Goal: Information Seeking & Learning: Learn about a topic

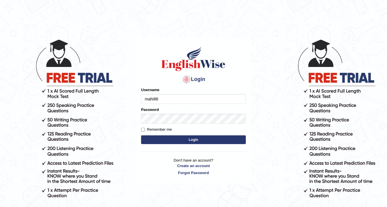
type input "mahi86"
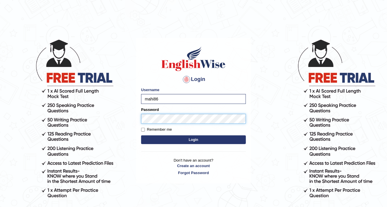
click at [141, 135] on button "Login" at bounding box center [193, 139] width 105 height 9
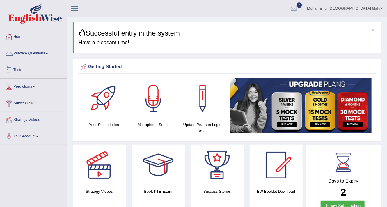
click at [37, 54] on link "Practice Questions" at bounding box center [33, 52] width 66 height 15
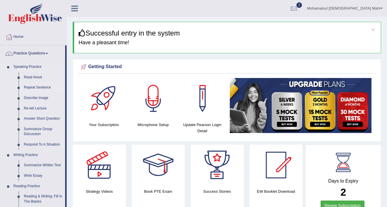
click at [41, 86] on link "Repeat Sentence" at bounding box center [43, 87] width 44 height 10
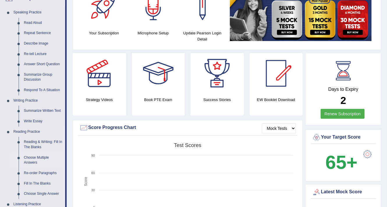
scroll to position [139, 0]
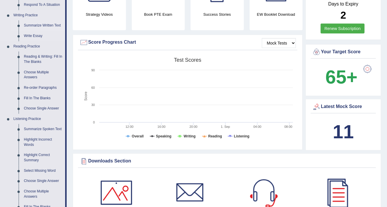
click at [44, 28] on link "Summarize Written Text" at bounding box center [43, 25] width 44 height 10
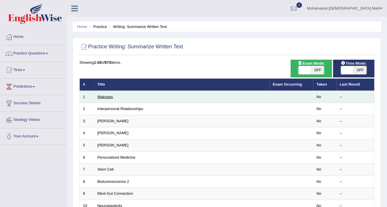
click at [106, 97] on link "Walruses" at bounding box center [105, 96] width 16 height 4
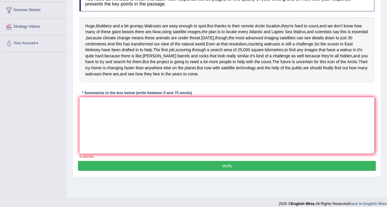
scroll to position [93, 0]
click at [121, 127] on textarea at bounding box center [226, 125] width 295 height 56
type textarea "H"
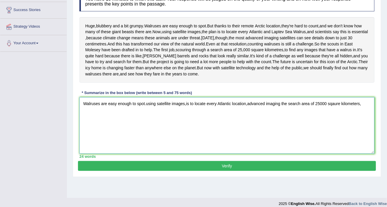
type textarea "Walruses are easy enough to spot.using satellite images,is to locate every Atla…"
drag, startPoint x: 137, startPoint y: 192, endPoint x: 133, endPoint y: 193, distance: 4.1
click at [137, 171] on button "Verify" at bounding box center [227, 166] width 298 height 10
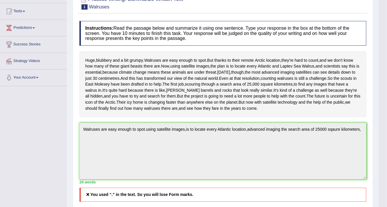
scroll to position [0, 0]
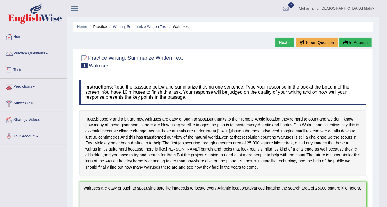
click at [39, 56] on link "Practice Questions" at bounding box center [33, 52] width 66 height 15
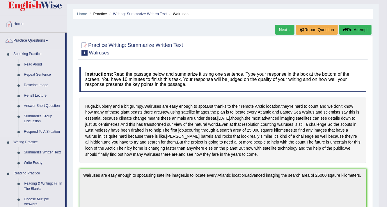
scroll to position [46, 0]
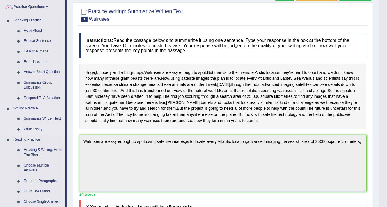
click at [40, 127] on link "Write Essay" at bounding box center [43, 129] width 44 height 10
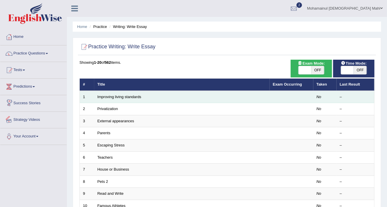
click at [102, 99] on td "Improving living standards" at bounding box center [181, 97] width 175 height 12
click at [103, 96] on link "Improving living standards" at bounding box center [119, 96] width 44 height 4
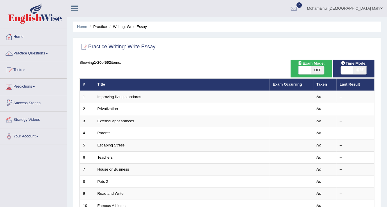
click at [37, 53] on link "Practice Questions" at bounding box center [33, 52] width 66 height 15
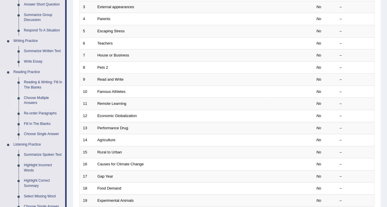
scroll to position [116, 0]
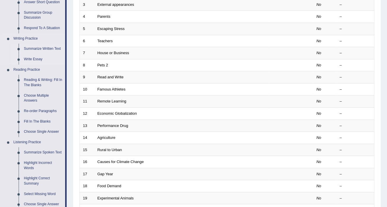
click at [41, 50] on link "Summarize Written Text" at bounding box center [43, 49] width 44 height 10
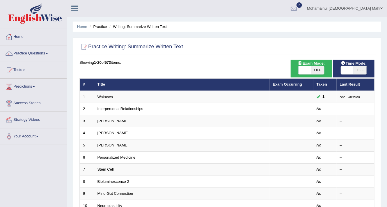
click at [113, 109] on link "Interpersonal Relationships" at bounding box center [120, 108] width 46 height 4
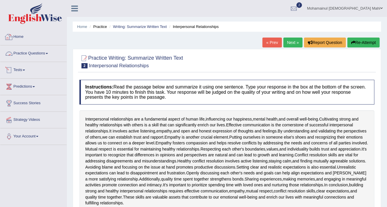
click at [28, 54] on link "Practice Questions" at bounding box center [33, 52] width 66 height 15
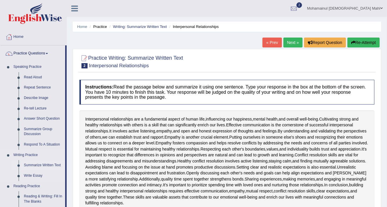
click at [38, 165] on link "Summarize Written Text" at bounding box center [43, 165] width 44 height 10
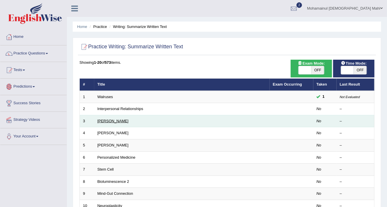
click at [112, 119] on link "[PERSON_NAME]" at bounding box center [112, 121] width 31 height 4
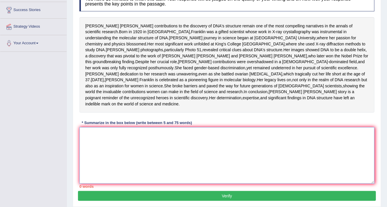
click at [99, 159] on textarea at bounding box center [226, 155] width 295 height 56
type textarea "R"
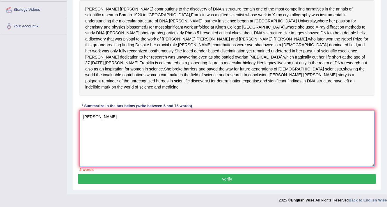
scroll to position [112, 0]
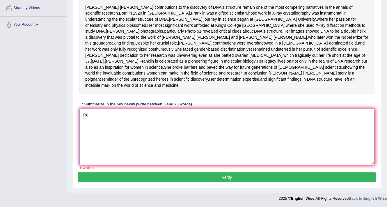
type textarea "R"
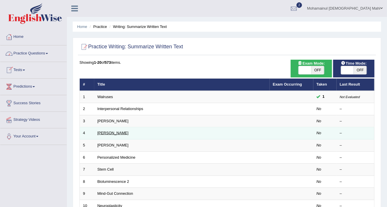
click at [110, 133] on link "[PERSON_NAME]" at bounding box center [112, 132] width 31 height 4
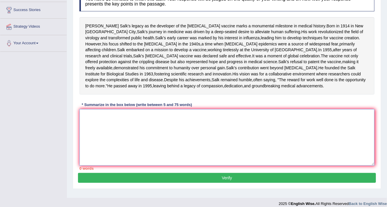
click at [93, 146] on textarea at bounding box center [226, 137] width 295 height 56
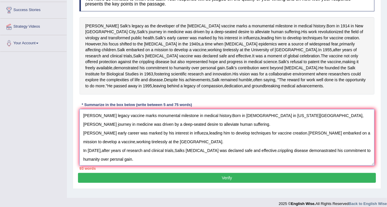
scroll to position [5, 0]
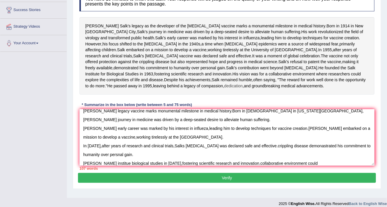
click at [224, 89] on span "dedication" at bounding box center [233, 86] width 19 height 6
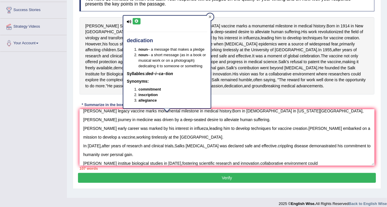
click at [209, 16] on icon at bounding box center [209, 16] width 3 height 3
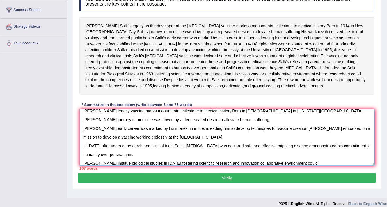
click at [294, 165] on textarea "Jonas salks legacy vaccine marks monumental milestone in medical history.Born i…" at bounding box center [226, 137] width 295 height 56
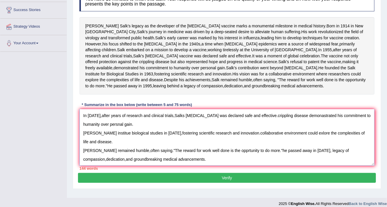
scroll to position [35, 0]
type textarea "Jonas salks legacy vaccine marks monumental milestone in medical history.Born i…"
click at [317, 183] on button "Verify" at bounding box center [227, 178] width 298 height 10
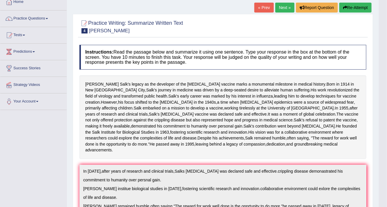
scroll to position [0, 0]
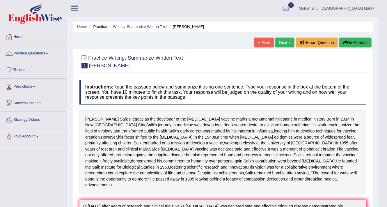
click at [283, 44] on link "Next »" at bounding box center [284, 42] width 19 height 10
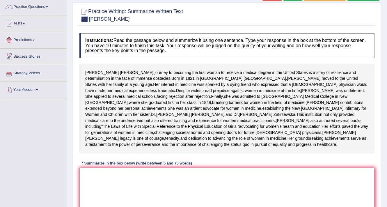
click at [108, 196] on textarea at bounding box center [226, 195] width 295 height 56
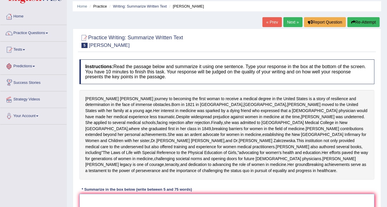
scroll to position [70, 0]
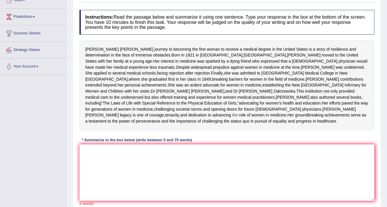
drag, startPoint x: 80, startPoint y: 46, endPoint x: 243, endPoint y: 139, distance: 187.4
click at [279, 130] on div "Elizabeth Blackwell's journey to becoming the first woman to receive a medical …" at bounding box center [226, 85] width 295 height 90
click at [169, 48] on span "to" at bounding box center [170, 49] width 3 height 6
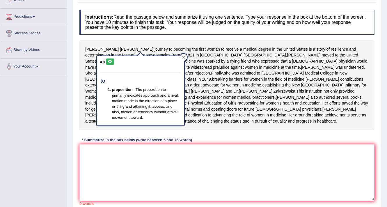
click at [183, 56] on icon at bounding box center [183, 57] width 3 height 3
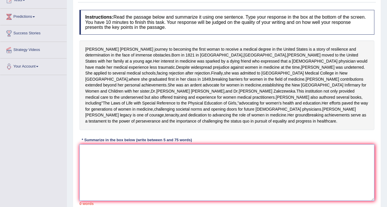
click at [87, 174] on textarea at bounding box center [226, 172] width 295 height 56
type textarea "h"
type textarea "E"
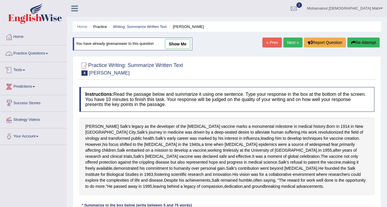
click at [42, 51] on link "Practice Questions" at bounding box center [33, 52] width 66 height 15
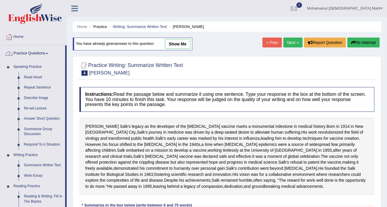
click at [39, 51] on link "Practice Questions" at bounding box center [32, 52] width 65 height 15
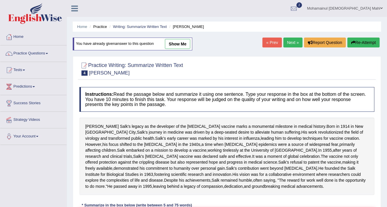
click at [30, 55] on link "Practice Questions" at bounding box center [33, 52] width 66 height 15
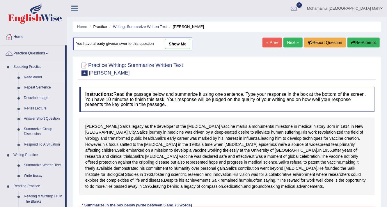
click at [35, 78] on link "Read Aloud" at bounding box center [43, 77] width 44 height 10
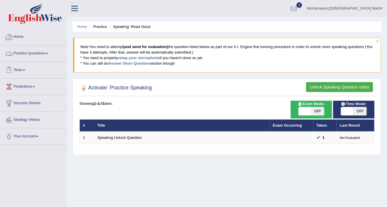
click at [19, 69] on link "Tests" at bounding box center [33, 69] width 66 height 15
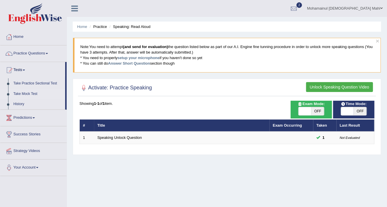
click at [28, 94] on link "Take Mock Test" at bounding box center [38, 94] width 54 height 10
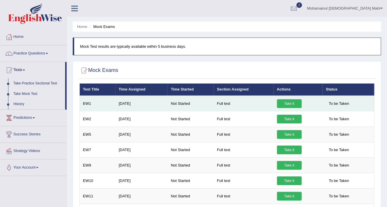
click at [281, 105] on link "Take it" at bounding box center [289, 103] width 25 height 9
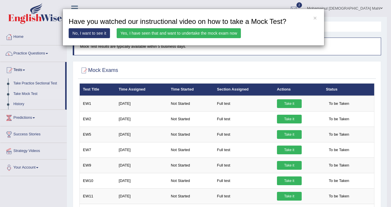
click at [186, 30] on link "Yes, I have seen that and want to undertake the mock exam now" at bounding box center [179, 33] width 124 height 10
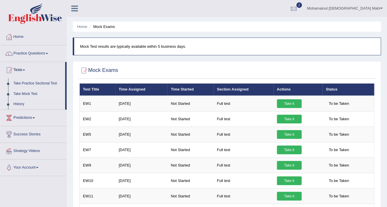
click at [298, 9] on div at bounding box center [293, 8] width 9 height 9
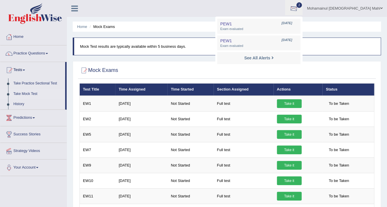
click at [298, 7] on div at bounding box center [293, 8] width 9 height 9
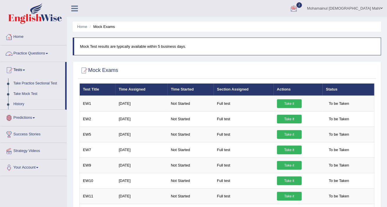
click at [31, 32] on link "Home" at bounding box center [33, 36] width 66 height 15
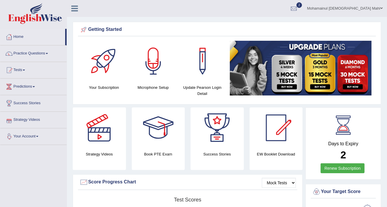
click at [29, 137] on link "Your Account" at bounding box center [33, 135] width 66 height 15
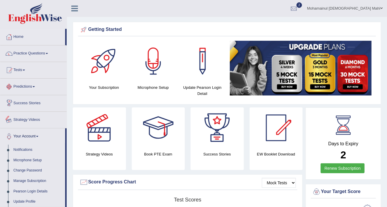
click at [24, 99] on link "Success Stories" at bounding box center [33, 102] width 66 height 15
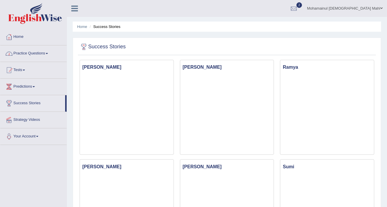
click at [70, 12] on div at bounding box center [77, 6] width 20 height 13
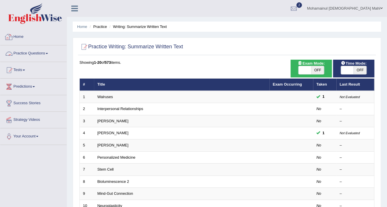
click at [21, 56] on link "Practice Questions" at bounding box center [33, 52] width 66 height 15
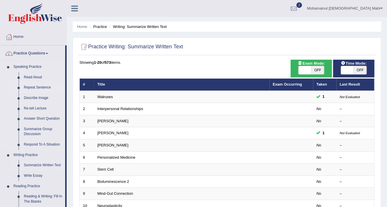
click at [31, 87] on link "Repeat Sentence" at bounding box center [43, 87] width 44 height 10
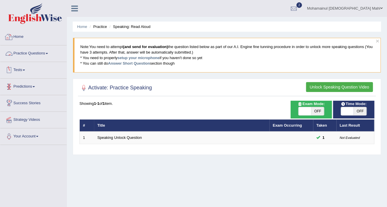
click at [21, 56] on link "Practice Questions" at bounding box center [33, 52] width 66 height 15
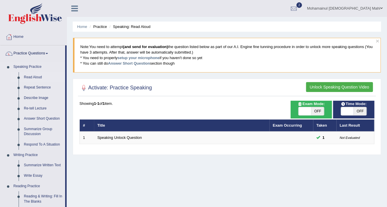
click at [23, 75] on link "Read Aloud" at bounding box center [43, 77] width 44 height 10
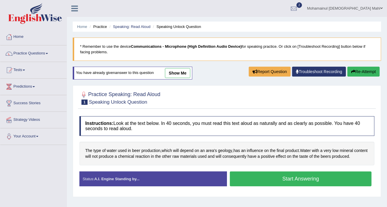
click at [258, 176] on button "Start Answering" at bounding box center [301, 178] width 142 height 15
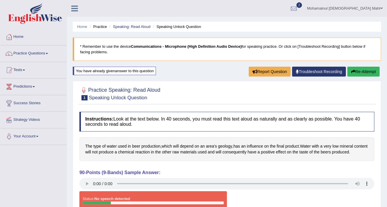
click at [361, 67] on button "Re-Attempt" at bounding box center [363, 72] width 32 height 10
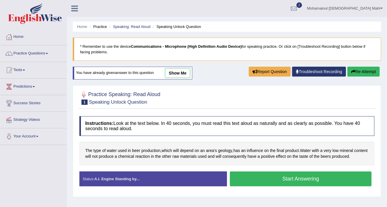
click at [313, 179] on button "Start Answering" at bounding box center [301, 178] width 142 height 15
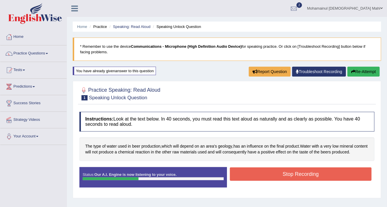
click at [318, 173] on button "Stop Recording" at bounding box center [301, 173] width 142 height 13
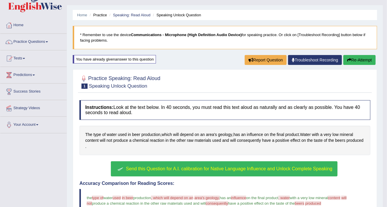
scroll to position [4, 0]
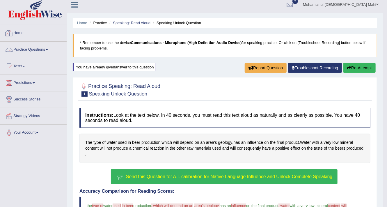
click at [39, 46] on link "Practice Questions" at bounding box center [33, 49] width 66 height 15
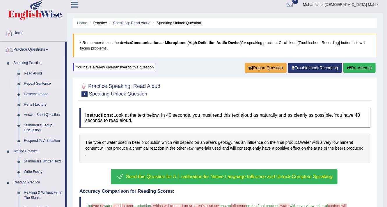
click at [43, 84] on link "Repeat Sentence" at bounding box center [43, 83] width 44 height 10
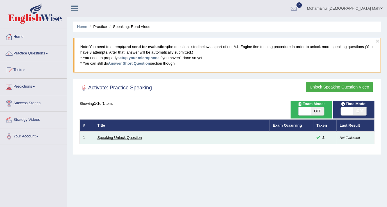
click at [124, 135] on link "Speaking Unlock Question" at bounding box center [119, 137] width 44 height 4
click at [123, 135] on link "Speaking Unlock Question" at bounding box center [119, 137] width 44 height 4
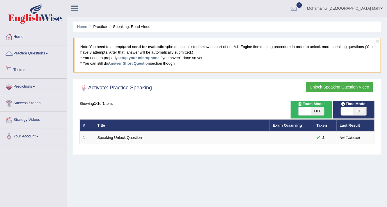
click at [26, 57] on link "Practice Questions" at bounding box center [33, 52] width 66 height 15
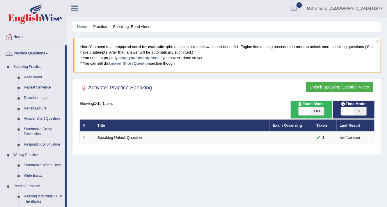
click at [30, 74] on link "Read Aloud" at bounding box center [43, 77] width 44 height 10
click at [33, 88] on link "Repeat Sentence" at bounding box center [43, 87] width 44 height 10
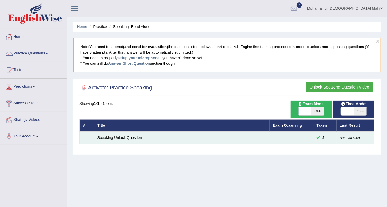
click at [108, 135] on link "Speaking Unlock Question" at bounding box center [119, 137] width 44 height 4
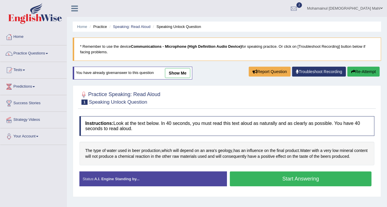
click at [250, 181] on button "Start Answering" at bounding box center [301, 178] width 142 height 15
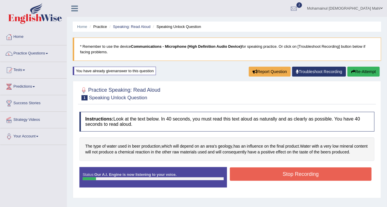
click at [251, 174] on button "Stop Recording" at bounding box center [301, 173] width 142 height 13
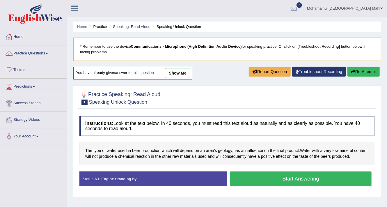
click at [276, 180] on button "Start Answering" at bounding box center [301, 178] width 142 height 15
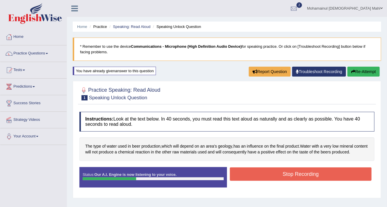
click at [317, 173] on button "Stop Recording" at bounding box center [301, 173] width 142 height 13
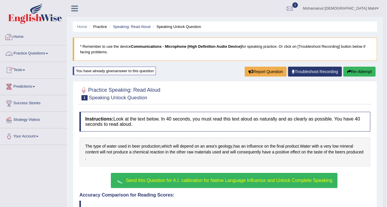
click at [34, 51] on link "Practice Questions" at bounding box center [33, 52] width 66 height 15
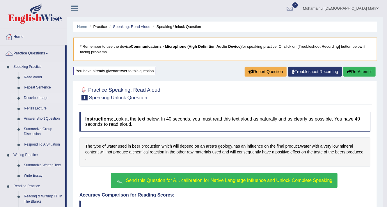
click at [33, 97] on link "Describe Image" at bounding box center [43, 98] width 44 height 10
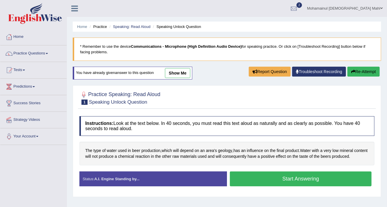
click at [179, 69] on link "show me" at bounding box center [177, 73] width 25 height 10
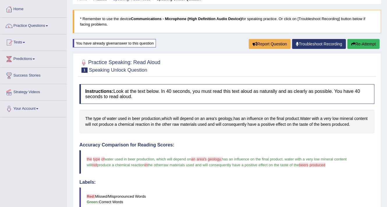
scroll to position [23, 0]
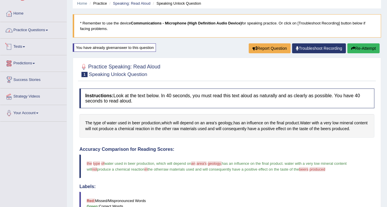
click at [35, 31] on link "Practice Questions" at bounding box center [33, 29] width 66 height 15
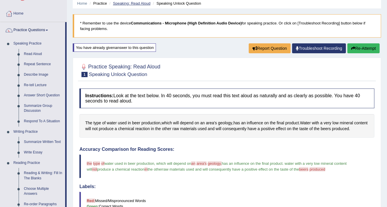
click at [133, 2] on link "Speaking: Read Aloud" at bounding box center [131, 3] width 37 height 4
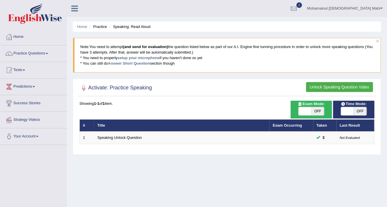
click at [321, 84] on button "Unlock Speaking Question Video" at bounding box center [339, 87] width 67 height 10
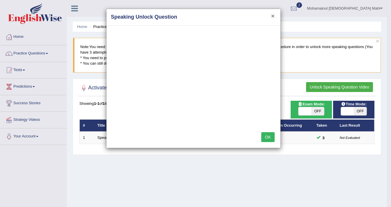
click at [272, 15] on button "×" at bounding box center [272, 16] width 3 height 6
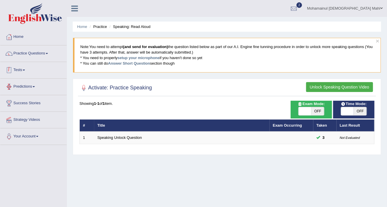
click at [37, 58] on link "Practice Questions" at bounding box center [33, 52] width 66 height 15
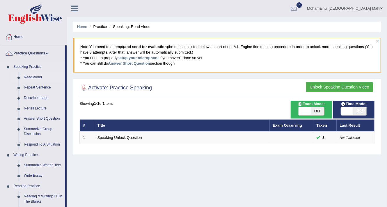
click at [36, 76] on link "Read Aloud" at bounding box center [43, 77] width 44 height 10
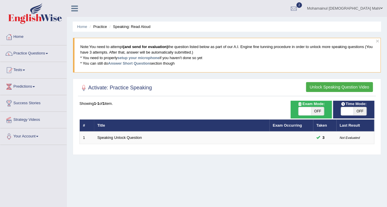
click at [115, 137] on link "Speaking Unlock Question" at bounding box center [119, 137] width 44 height 4
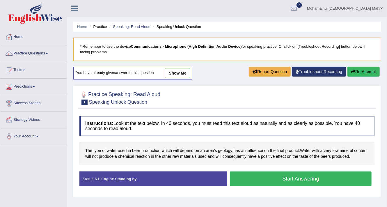
click at [269, 180] on button "Start Answering" at bounding box center [301, 178] width 142 height 15
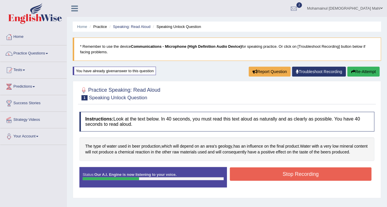
click at [317, 171] on button "Stop Recording" at bounding box center [301, 173] width 142 height 13
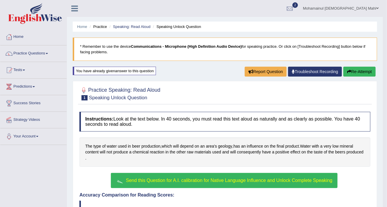
click at [154, 178] on span "Send this Question for A.I. calibration for Native Language Influence and Unloc…" at bounding box center [229, 180] width 206 height 5
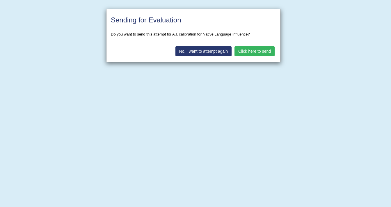
click at [265, 49] on button "Click here to send" at bounding box center [254, 51] width 40 height 10
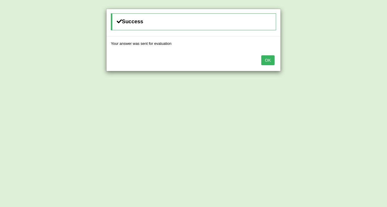
click at [268, 55] on button "OK" at bounding box center [267, 60] width 13 height 10
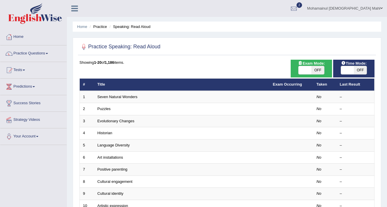
click at [117, 94] on link "Seven Natural Wonders" at bounding box center [117, 96] width 40 height 4
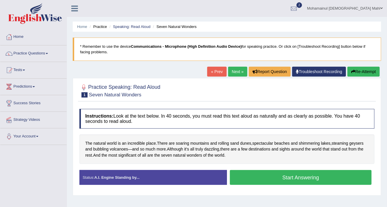
click at [259, 177] on button "Start Answering" at bounding box center [301, 177] width 142 height 15
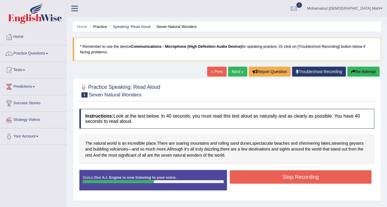
click at [257, 176] on button "Stop Recording" at bounding box center [301, 176] width 142 height 13
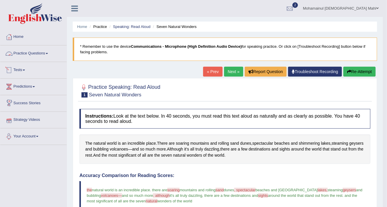
click at [33, 55] on link "Practice Questions" at bounding box center [33, 52] width 66 height 15
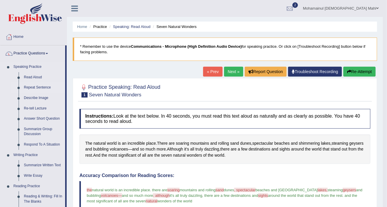
click at [38, 88] on link "Repeat Sentence" at bounding box center [43, 87] width 44 height 10
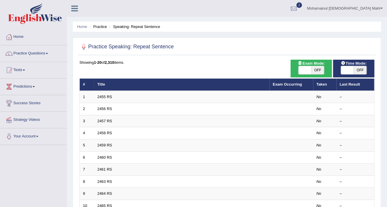
click at [105, 96] on link "2455 RS" at bounding box center [104, 96] width 15 height 4
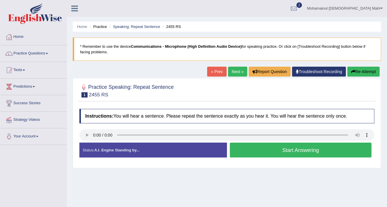
click at [263, 155] on button "Start Answering" at bounding box center [301, 149] width 142 height 15
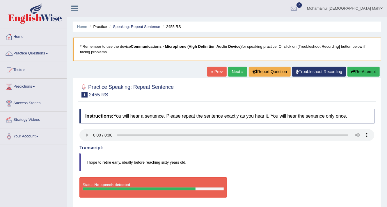
click at [319, 69] on link "Troubleshoot Recording" at bounding box center [319, 72] width 54 height 10
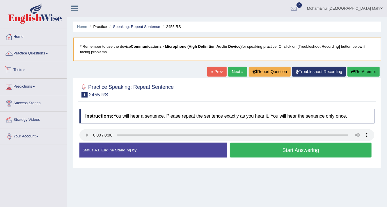
click at [28, 53] on link "Practice Questions" at bounding box center [33, 52] width 66 height 15
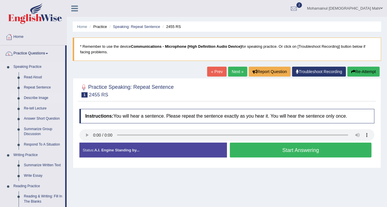
click at [38, 98] on link "Describe Image" at bounding box center [43, 98] width 44 height 10
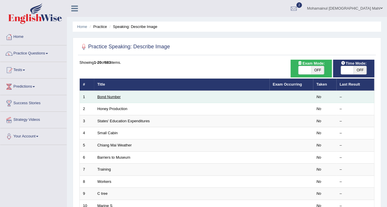
click at [107, 96] on link "Bond Number" at bounding box center [108, 96] width 23 height 4
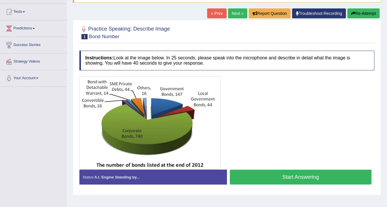
scroll to position [46, 0]
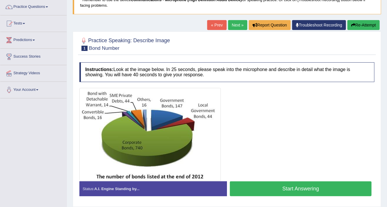
click at [301, 188] on button "Start Answering" at bounding box center [301, 188] width 142 height 15
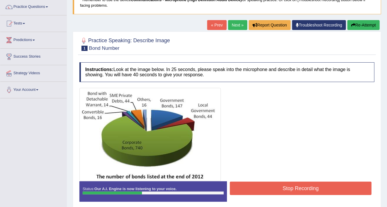
click at [286, 185] on button "Stop Recording" at bounding box center [301, 187] width 142 height 13
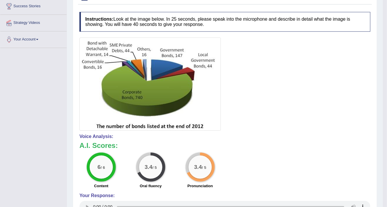
scroll to position [25, 0]
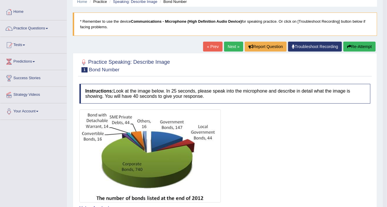
click at [232, 47] on link "Next »" at bounding box center [233, 47] width 19 height 10
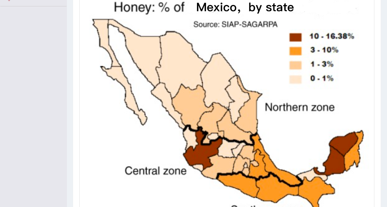
scroll to position [163, 0]
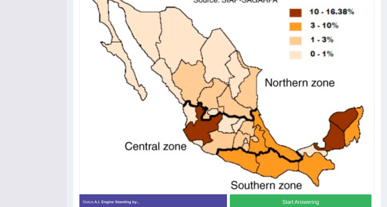
click at [283, 198] on button "Start Answering" at bounding box center [301, 201] width 142 height 15
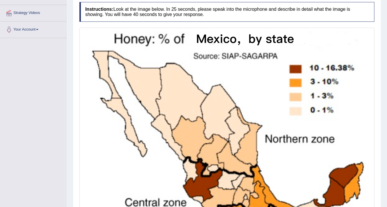
scroll to position [186, 0]
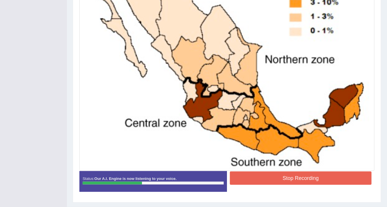
click at [271, 173] on button "Stop Recording" at bounding box center [301, 177] width 142 height 13
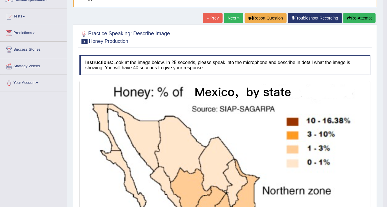
scroll to position [45, 0]
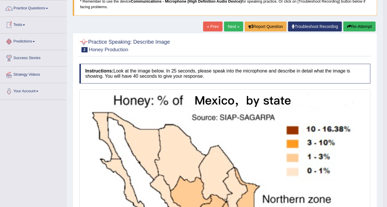
click at [234, 26] on link "Next »" at bounding box center [233, 27] width 19 height 10
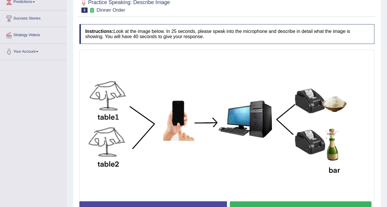
scroll to position [93, 0]
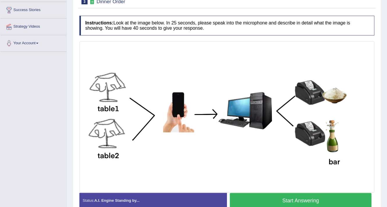
click at [280, 202] on button "Start Answering" at bounding box center [301, 200] width 142 height 15
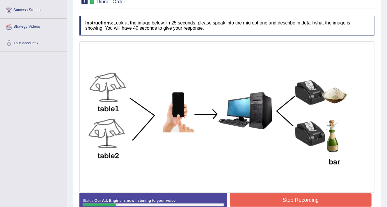
click at [279, 195] on button "Stop Recording" at bounding box center [301, 199] width 142 height 13
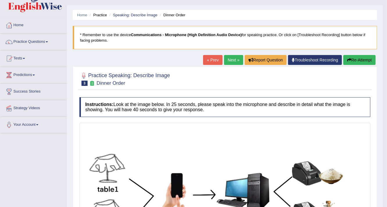
scroll to position [12, 0]
click at [228, 58] on link "Next »" at bounding box center [233, 60] width 19 height 10
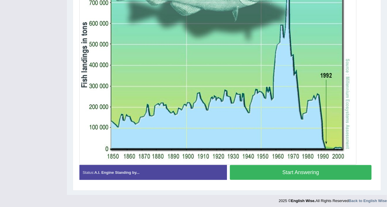
scroll to position [189, 0]
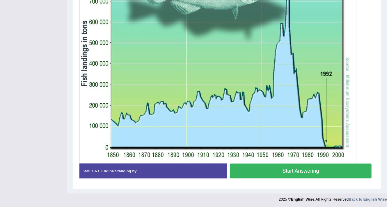
click at [243, 169] on button "Start Answering" at bounding box center [301, 170] width 142 height 15
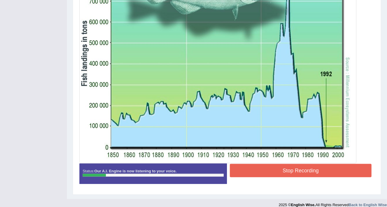
click at [312, 172] on button "Stop Recording" at bounding box center [301, 170] width 142 height 13
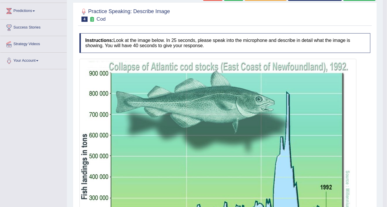
scroll to position [66, 0]
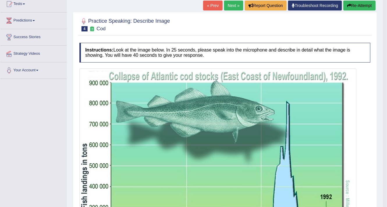
click at [233, 5] on link "Next »" at bounding box center [233, 6] width 19 height 10
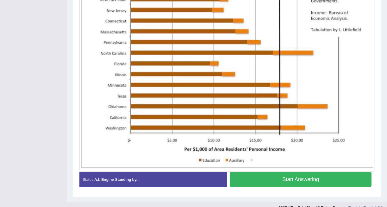
scroll to position [181, 0]
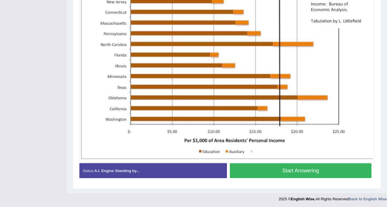
click at [258, 171] on button "Start Answering" at bounding box center [301, 170] width 142 height 15
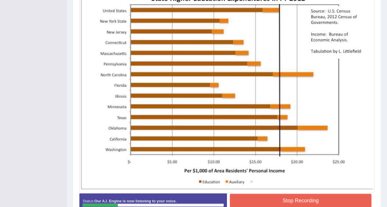
scroll to position [158, 0]
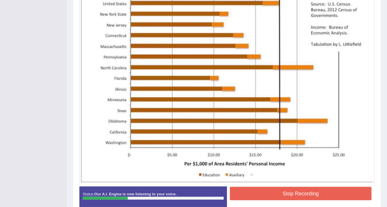
click at [270, 189] on button "Stop Recording" at bounding box center [301, 193] width 142 height 13
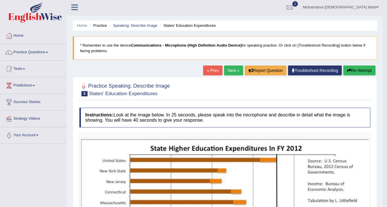
scroll to position [0, 0]
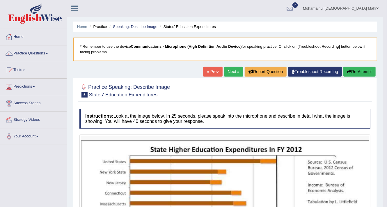
click at [225, 73] on link "Next »" at bounding box center [233, 72] width 19 height 10
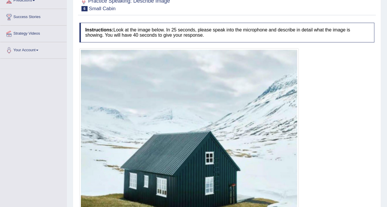
scroll to position [139, 0]
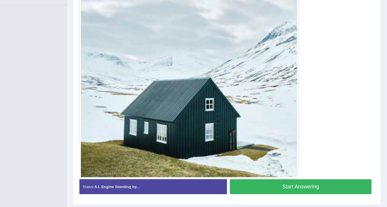
click at [273, 186] on button "Start Answering" at bounding box center [301, 186] width 142 height 15
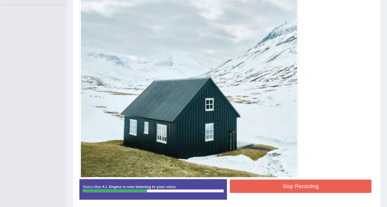
click at [253, 185] on button "Stop Recording" at bounding box center [301, 185] width 142 height 13
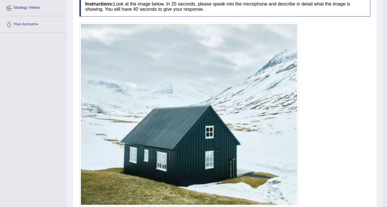
scroll to position [23, 0]
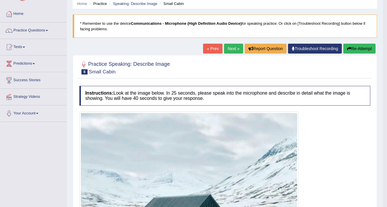
click at [224, 46] on link "Next »" at bounding box center [233, 49] width 19 height 10
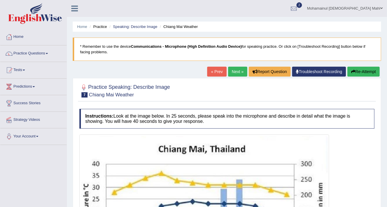
click at [231, 67] on link "Next »" at bounding box center [237, 72] width 19 height 10
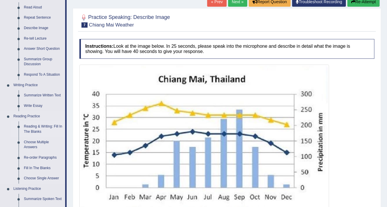
scroll to position [93, 0]
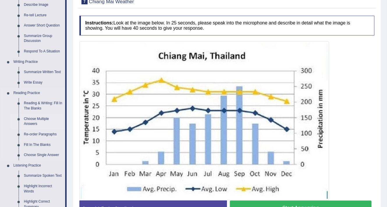
click at [40, 119] on link "Choose Multiple Answers" at bounding box center [43, 121] width 44 height 15
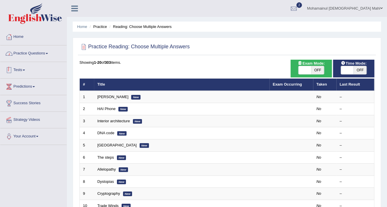
click at [44, 49] on link "Practice Questions" at bounding box center [33, 52] width 66 height 15
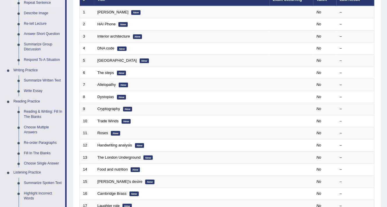
scroll to position [93, 0]
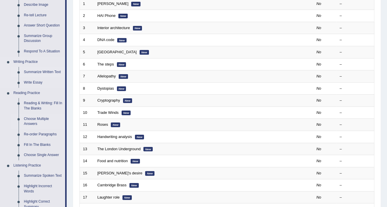
click at [38, 70] on link "Summarize Written Text" at bounding box center [43, 72] width 44 height 10
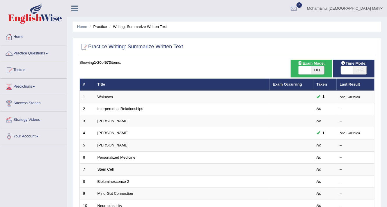
click at [35, 53] on link "Practice Questions" at bounding box center [33, 52] width 66 height 15
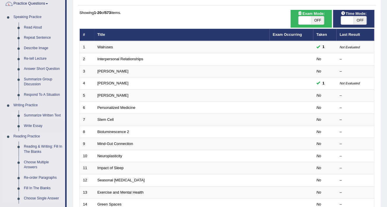
scroll to position [93, 0]
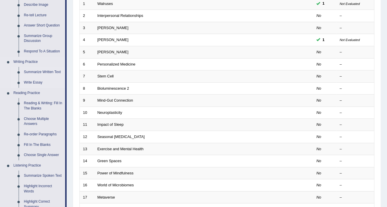
click at [37, 80] on link "Write Essay" at bounding box center [43, 82] width 44 height 10
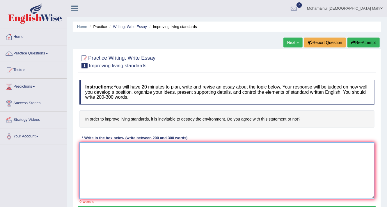
click at [135, 153] on textarea at bounding box center [226, 170] width 295 height 56
click at [88, 151] on textarea at bounding box center [226, 170] width 295 height 56
click at [98, 9] on div "Mohamainul [DEMOGRAPHIC_DATA] Mahi Toggle navigation Username: mahi86 Access Ty…" at bounding box center [227, 8] width 320 height 17
drag, startPoint x: 173, startPoint y: 155, endPoint x: 172, endPoint y: 143, distance: 11.9
click at [173, 153] on textarea at bounding box center [226, 170] width 295 height 56
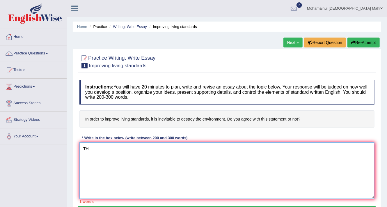
type textarea "T"
click at [151, 152] on textarea at bounding box center [226, 170] width 295 height 56
